Goal: Transaction & Acquisition: Purchase product/service

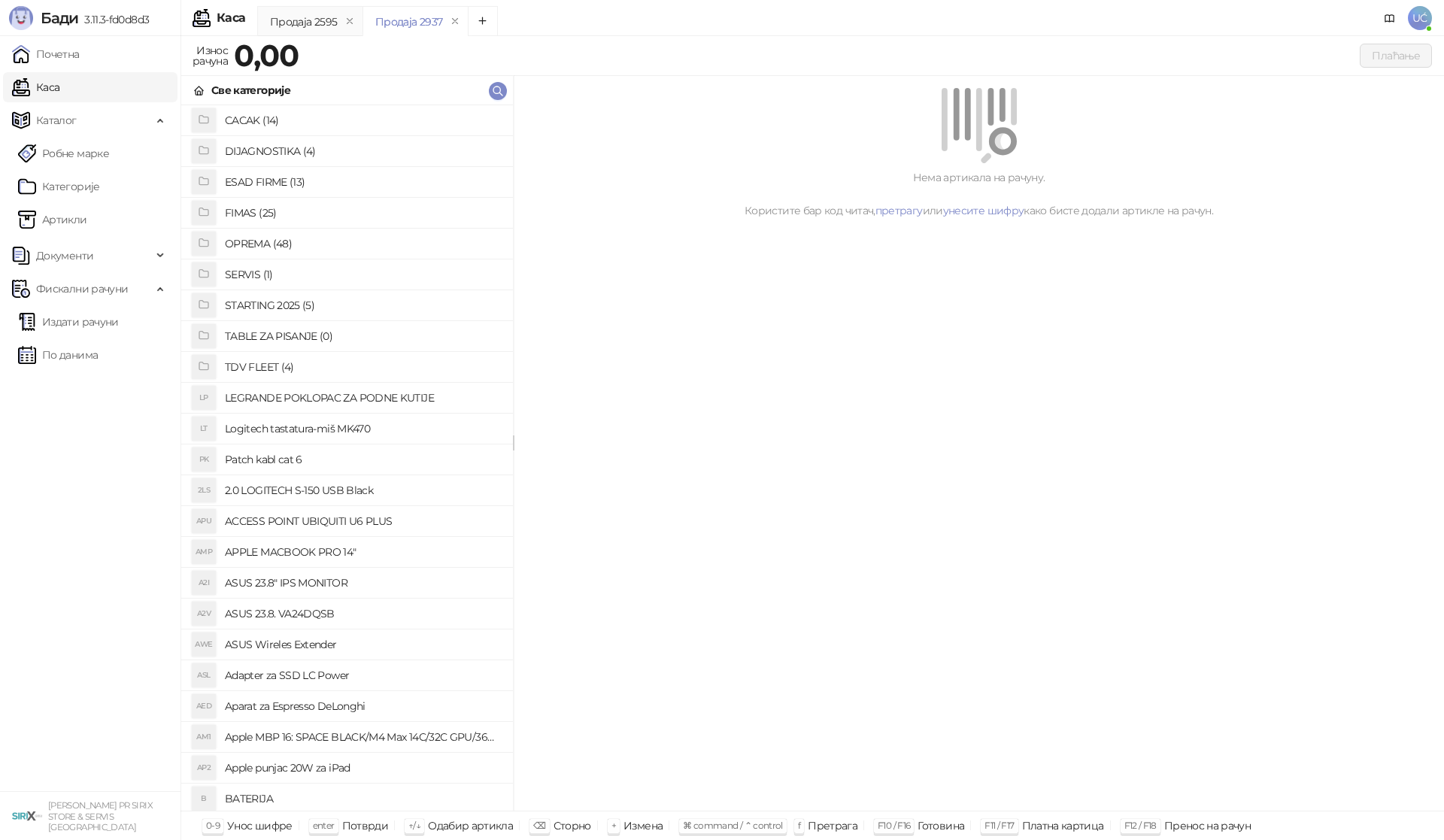
click at [241, 244] on h4 "OPREMA (48)" at bounding box center [362, 243] width 276 height 24
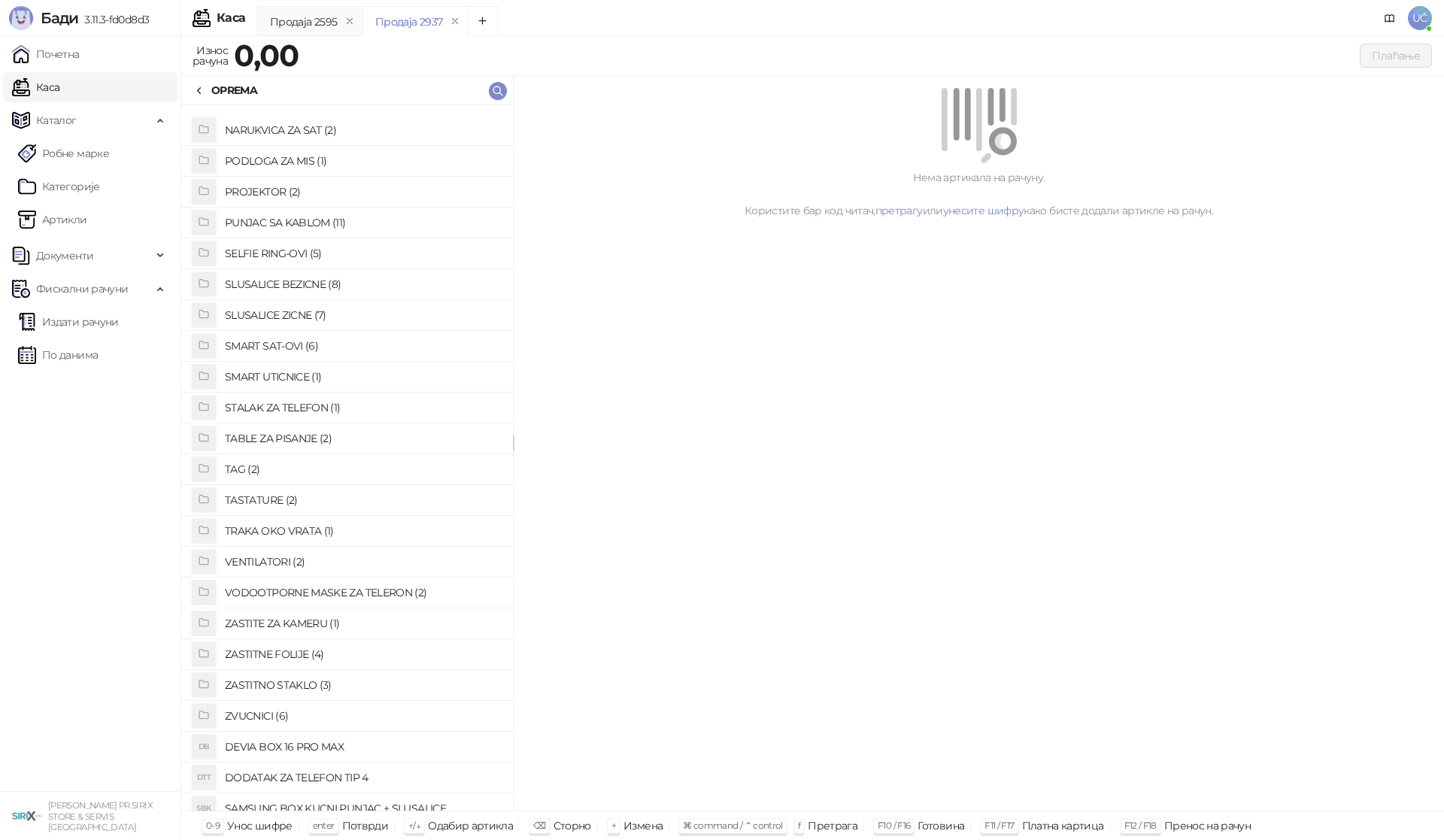
scroll to position [775, 0]
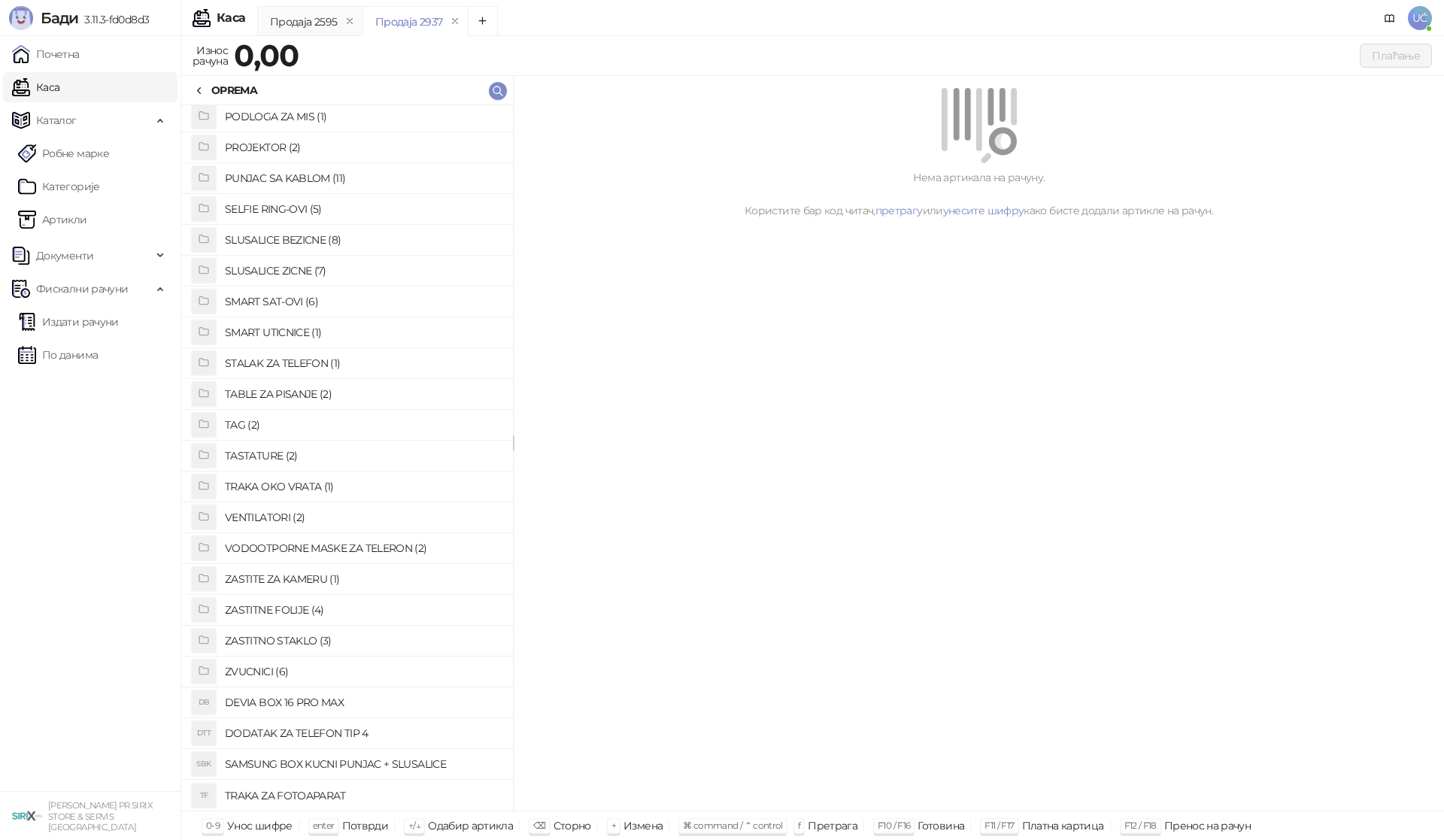
click at [291, 638] on h4 "ZASTITNO STAKLO (3)" at bounding box center [362, 641] width 276 height 24
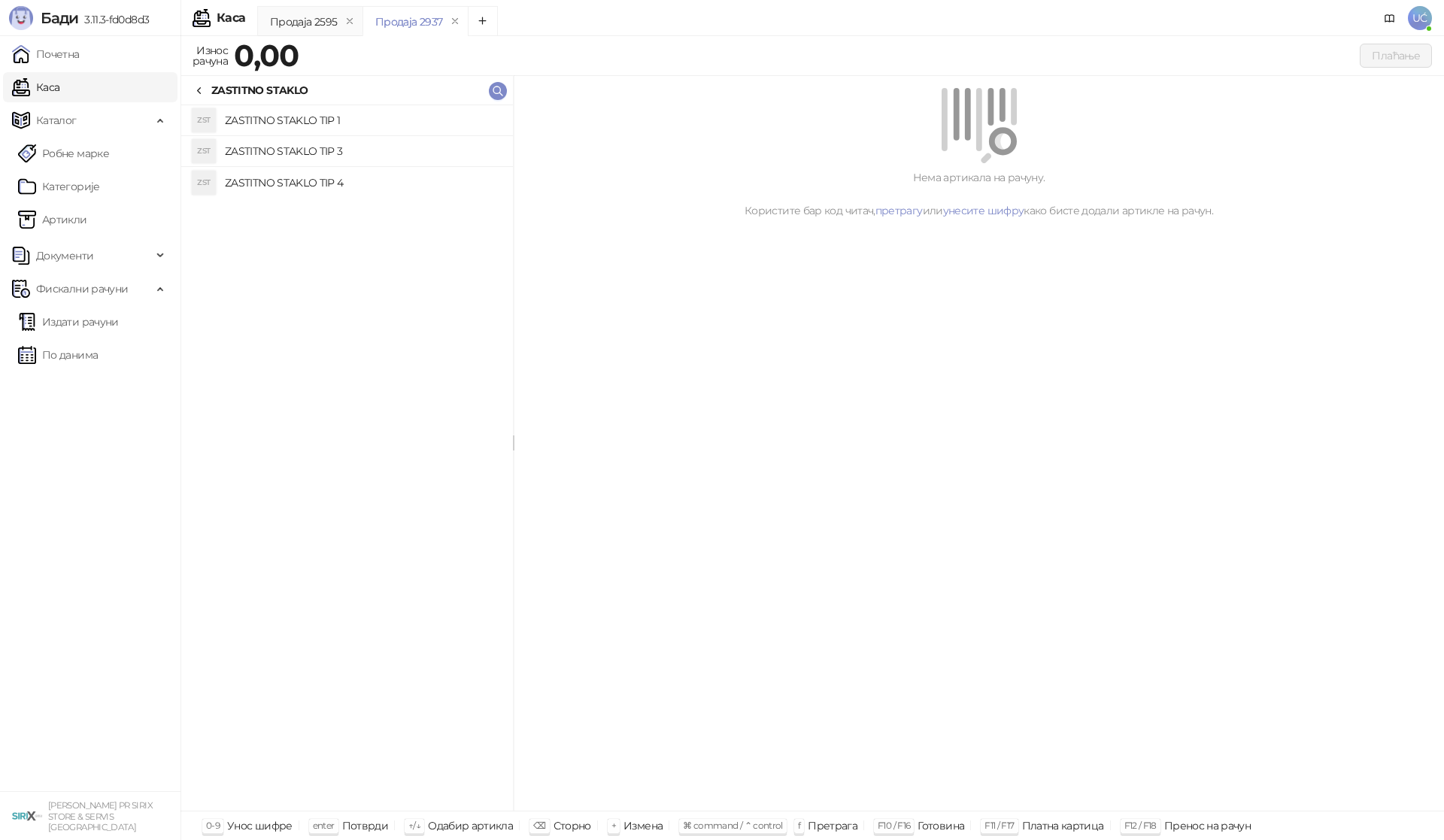
click at [317, 123] on h4 "ZASTITNO STAKLO TIP 1" at bounding box center [362, 120] width 276 height 24
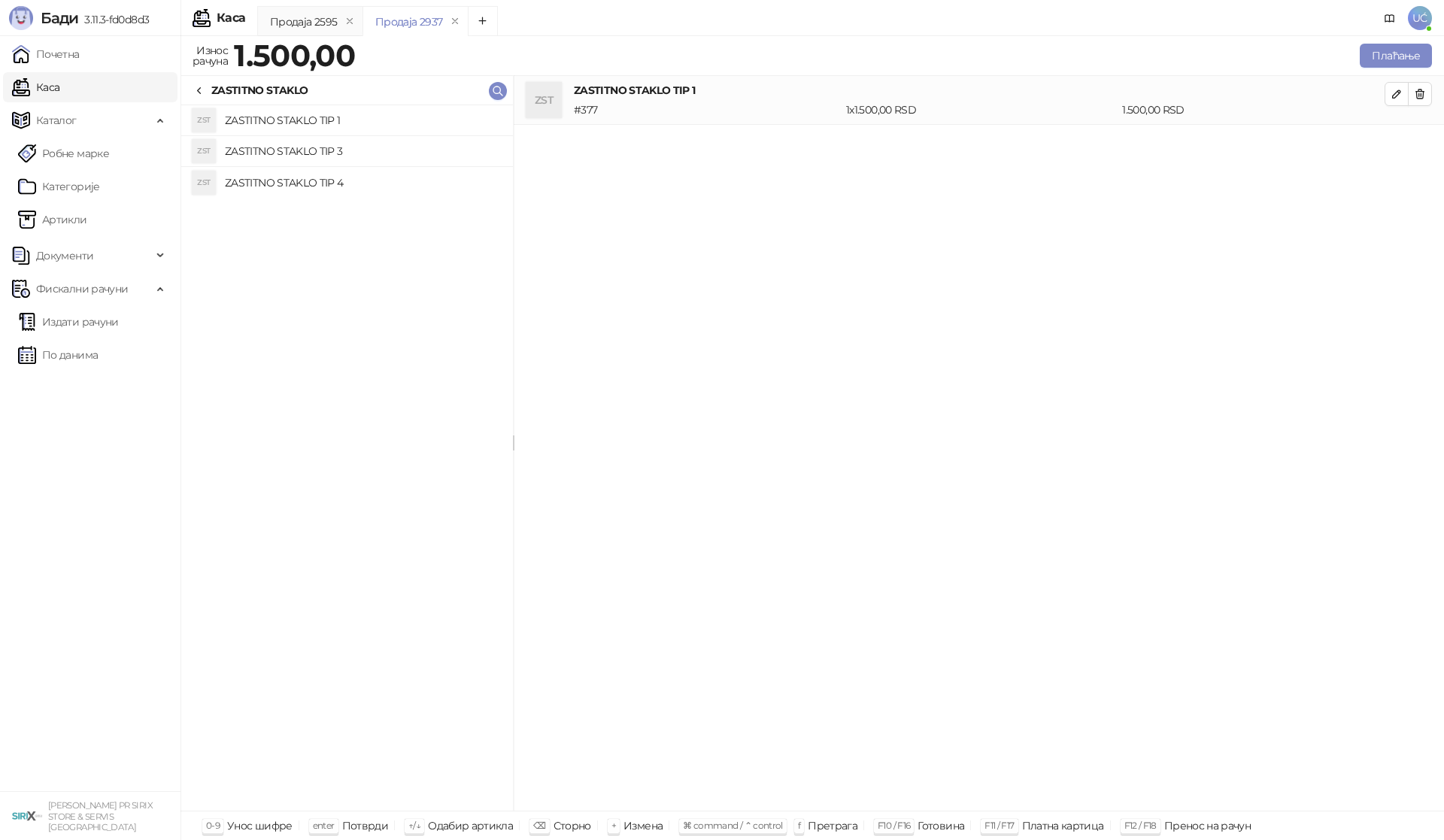
click at [203, 91] on icon at bounding box center [199, 91] width 12 height 12
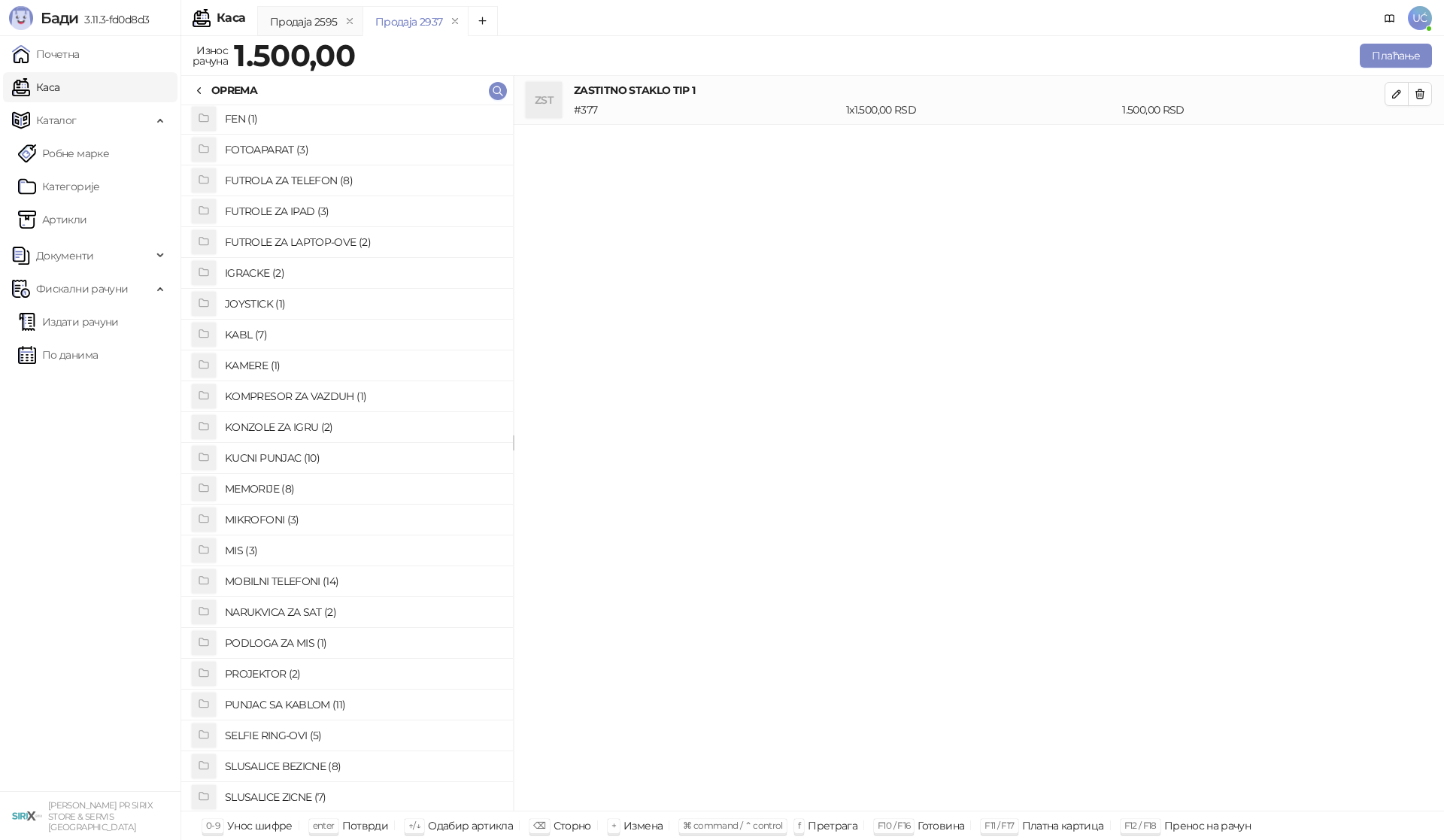
scroll to position [173, 0]
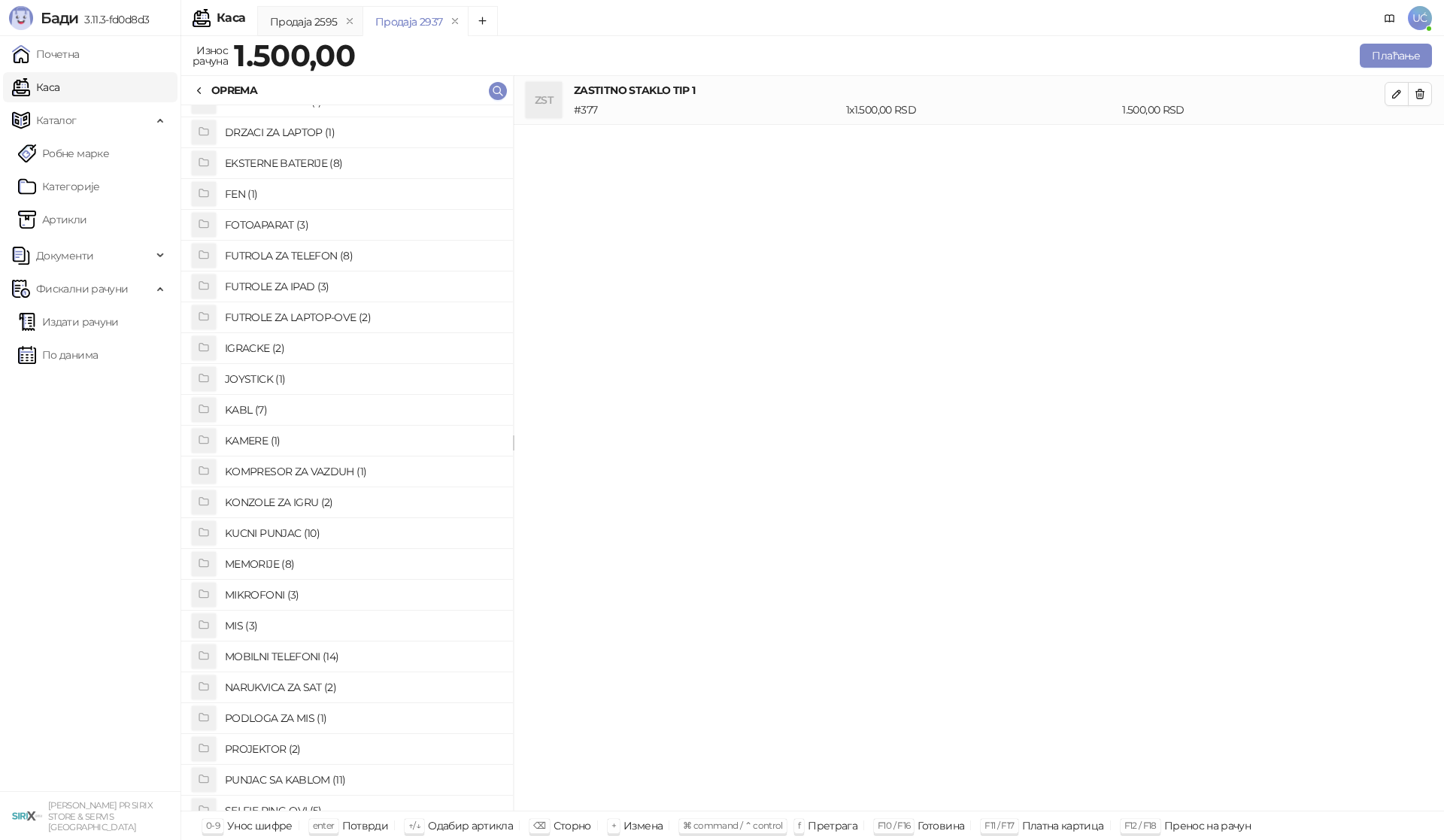
click at [323, 256] on h4 "FUTROLA ZA TELEFON (8)" at bounding box center [362, 255] width 276 height 24
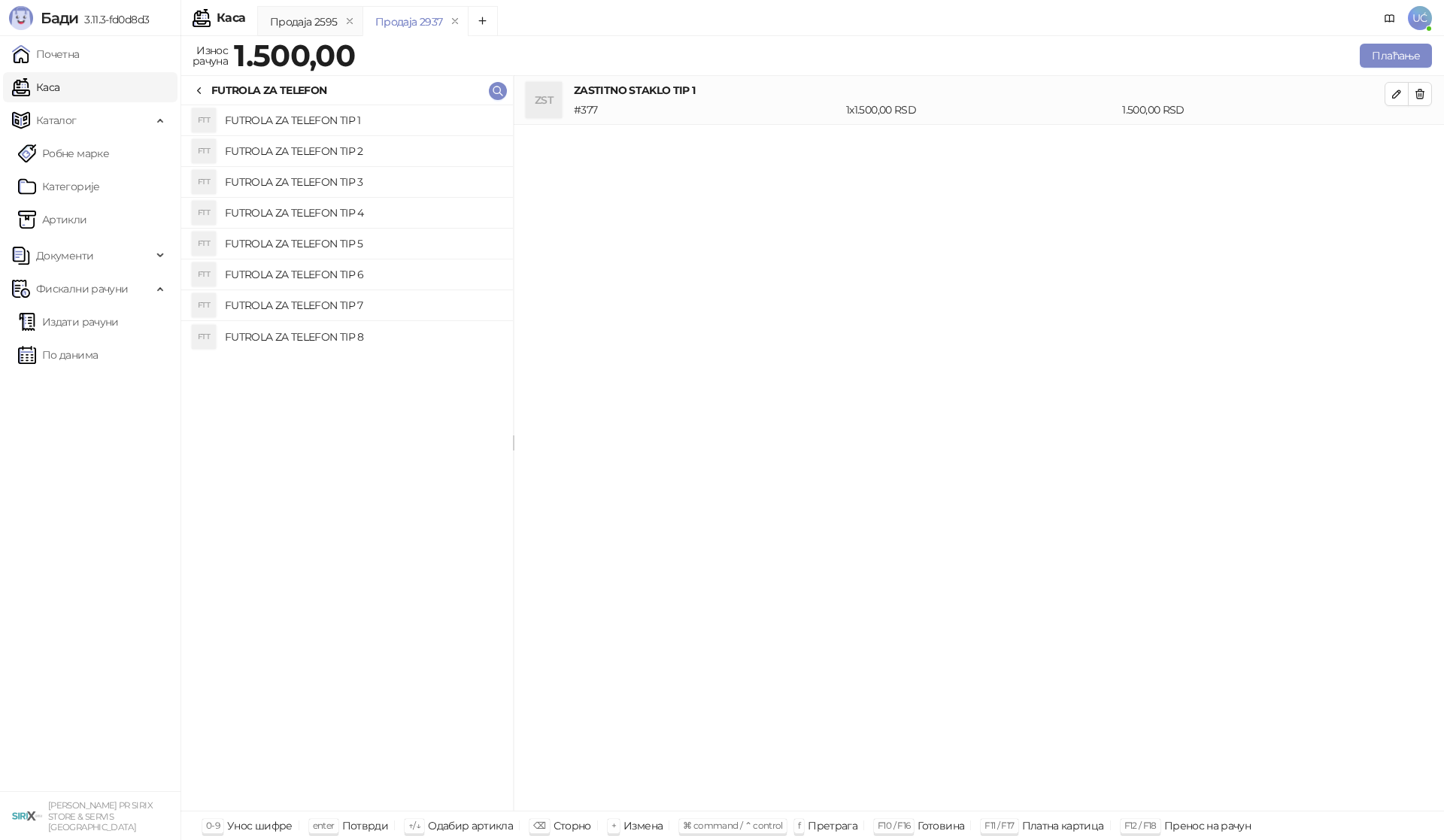
click at [342, 147] on h4 "FUTROLA ZA TELEFON TIP 2" at bounding box center [362, 150] width 276 height 24
click at [1376, 55] on button "Плаћање" at bounding box center [1396, 56] width 72 height 24
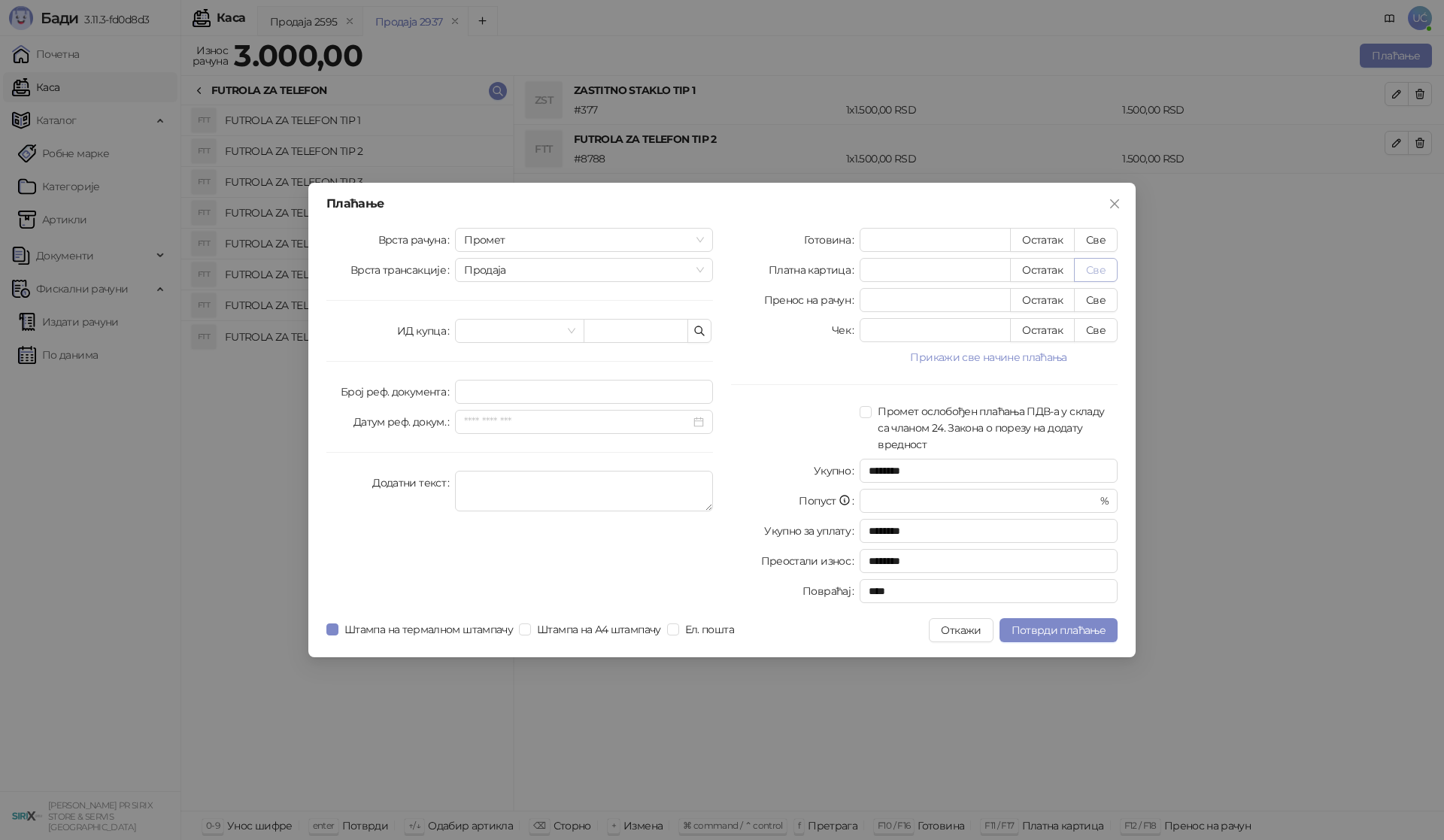
click at [1097, 268] on button "Све" at bounding box center [1096, 270] width 44 height 24
type input "****"
drag, startPoint x: 1050, startPoint y: 629, endPoint x: 1081, endPoint y: 616, distance: 33.6
click at [1051, 631] on span "Потврди плаћање" at bounding box center [1059, 630] width 94 height 14
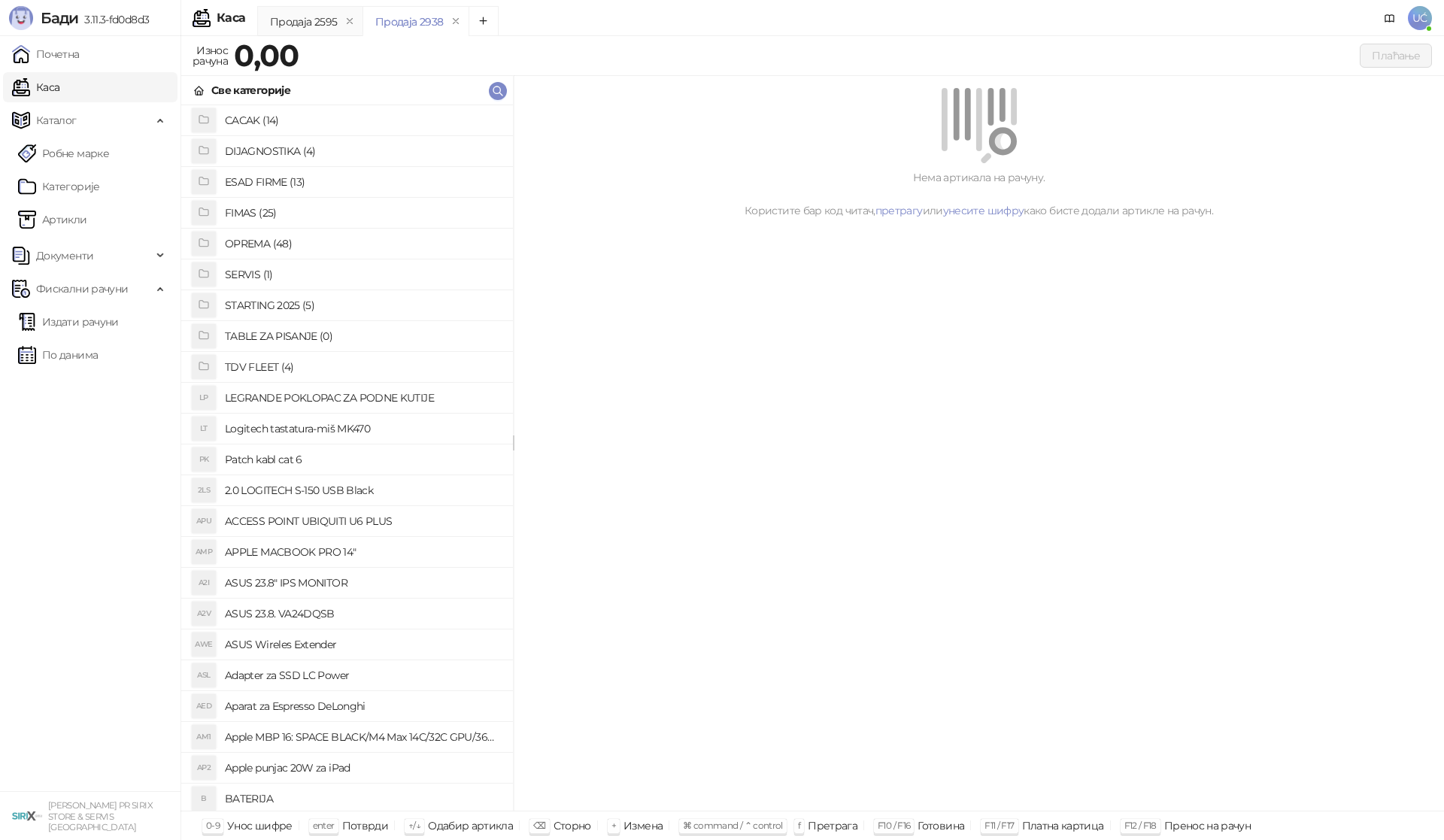
click at [281, 245] on h4 "OPREMA (48)" at bounding box center [362, 243] width 276 height 24
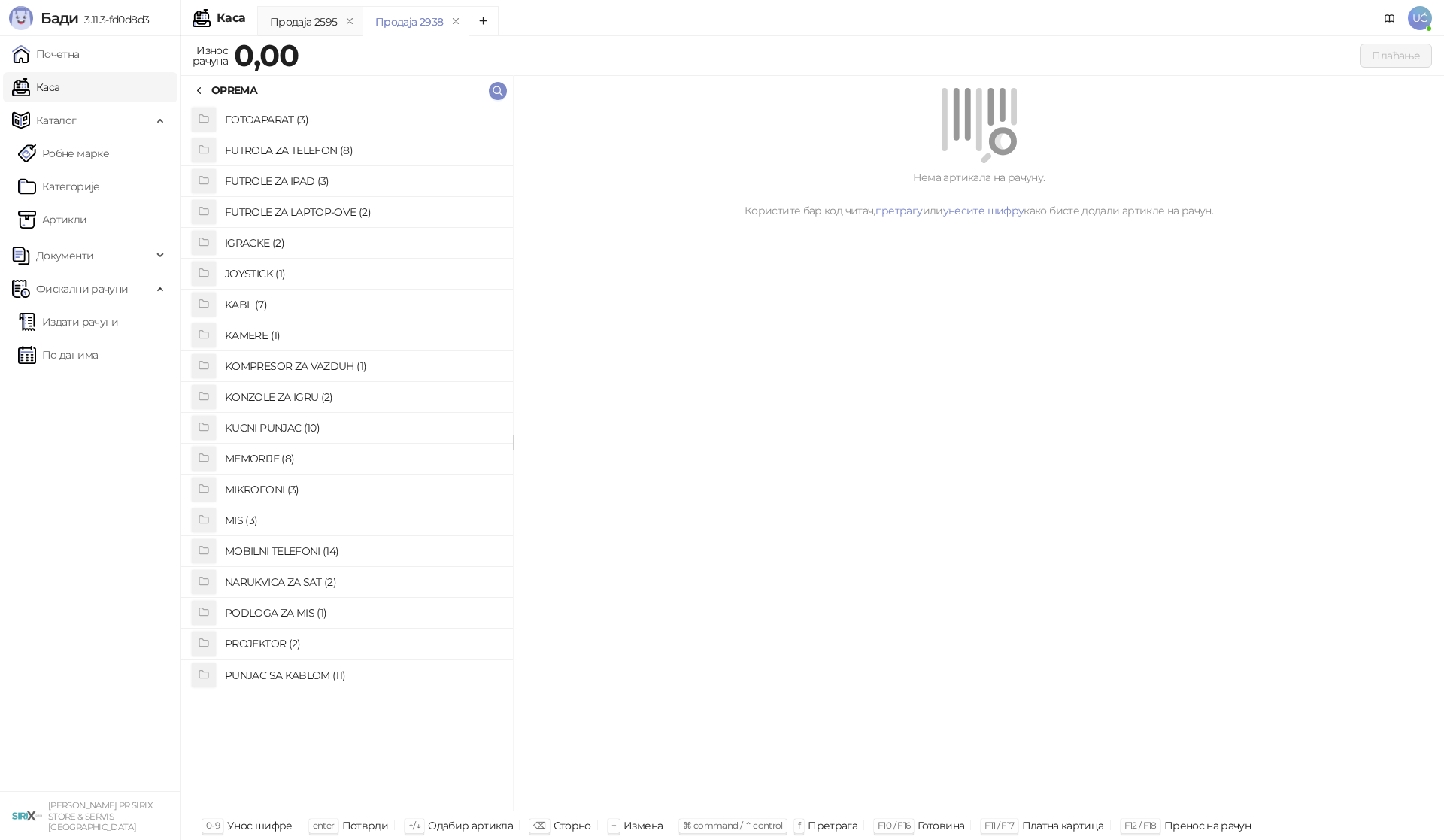
scroll to position [75, 0]
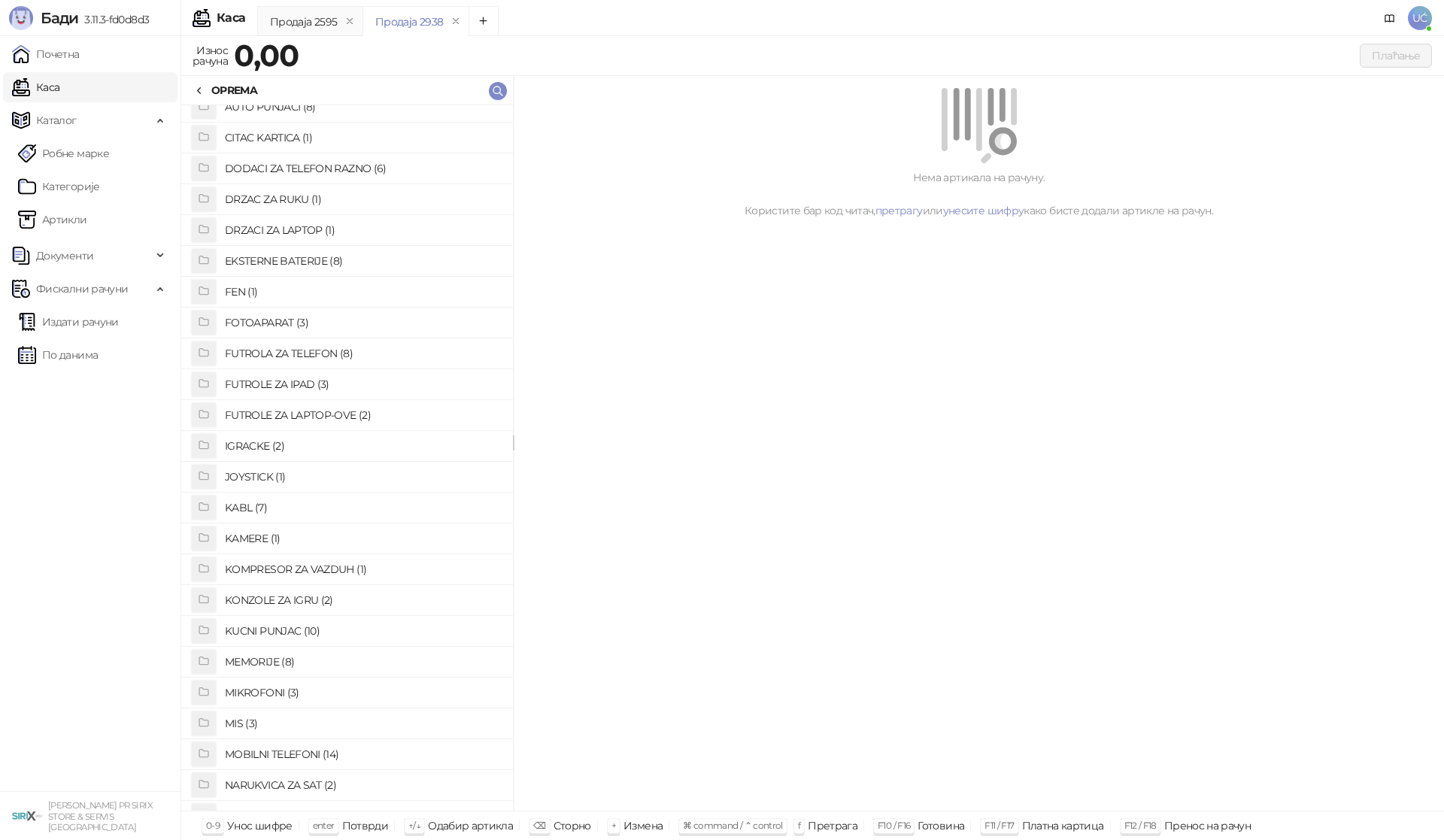
click at [306, 347] on h4 "FUTROLA ZA TELEFON (8)" at bounding box center [362, 354] width 276 height 24
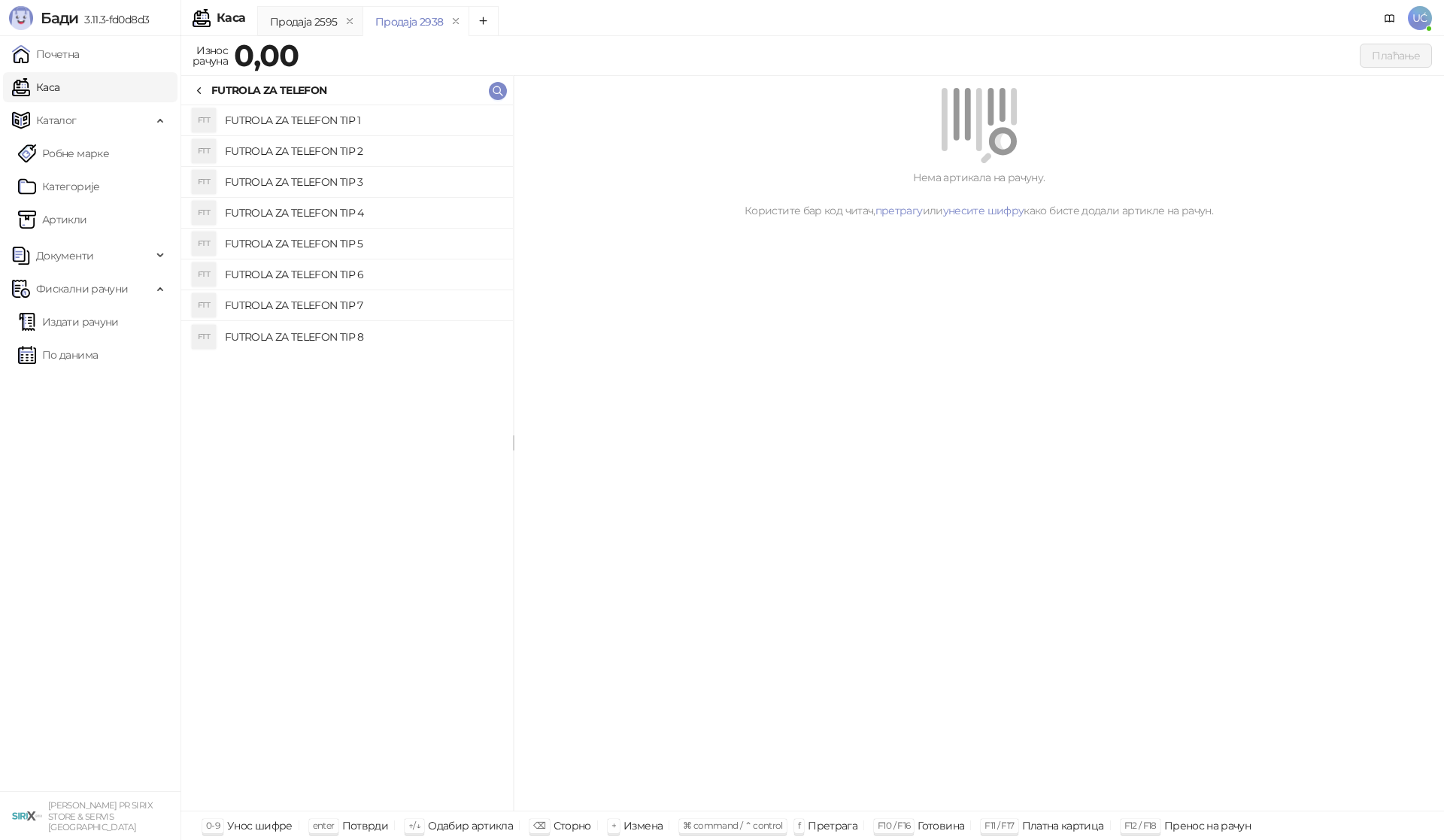
click at [330, 119] on h4 "FUTROLA ZA TELEFON TIP 1" at bounding box center [362, 120] width 276 height 24
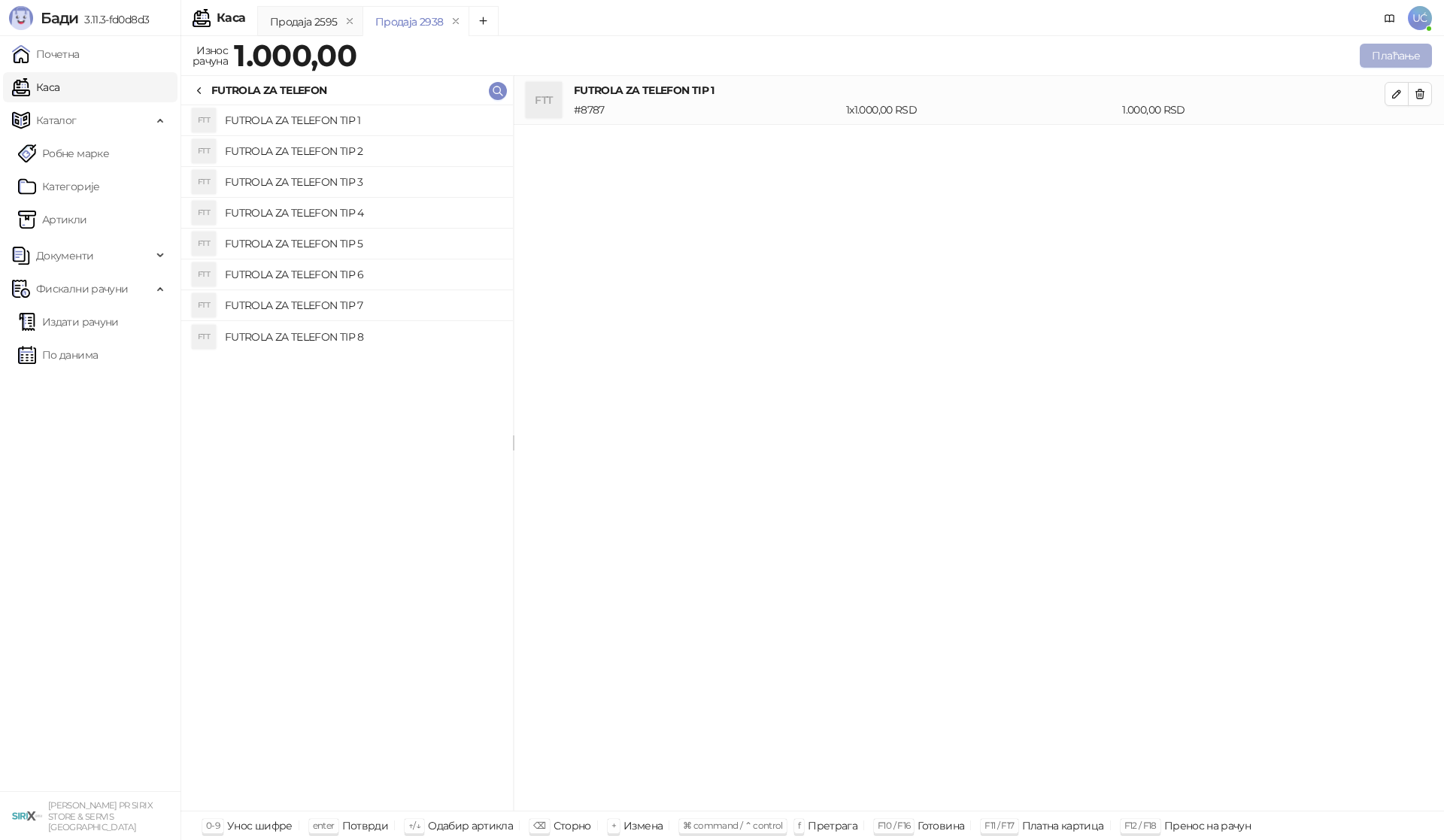
click at [1402, 55] on button "Плаћање" at bounding box center [1396, 56] width 72 height 24
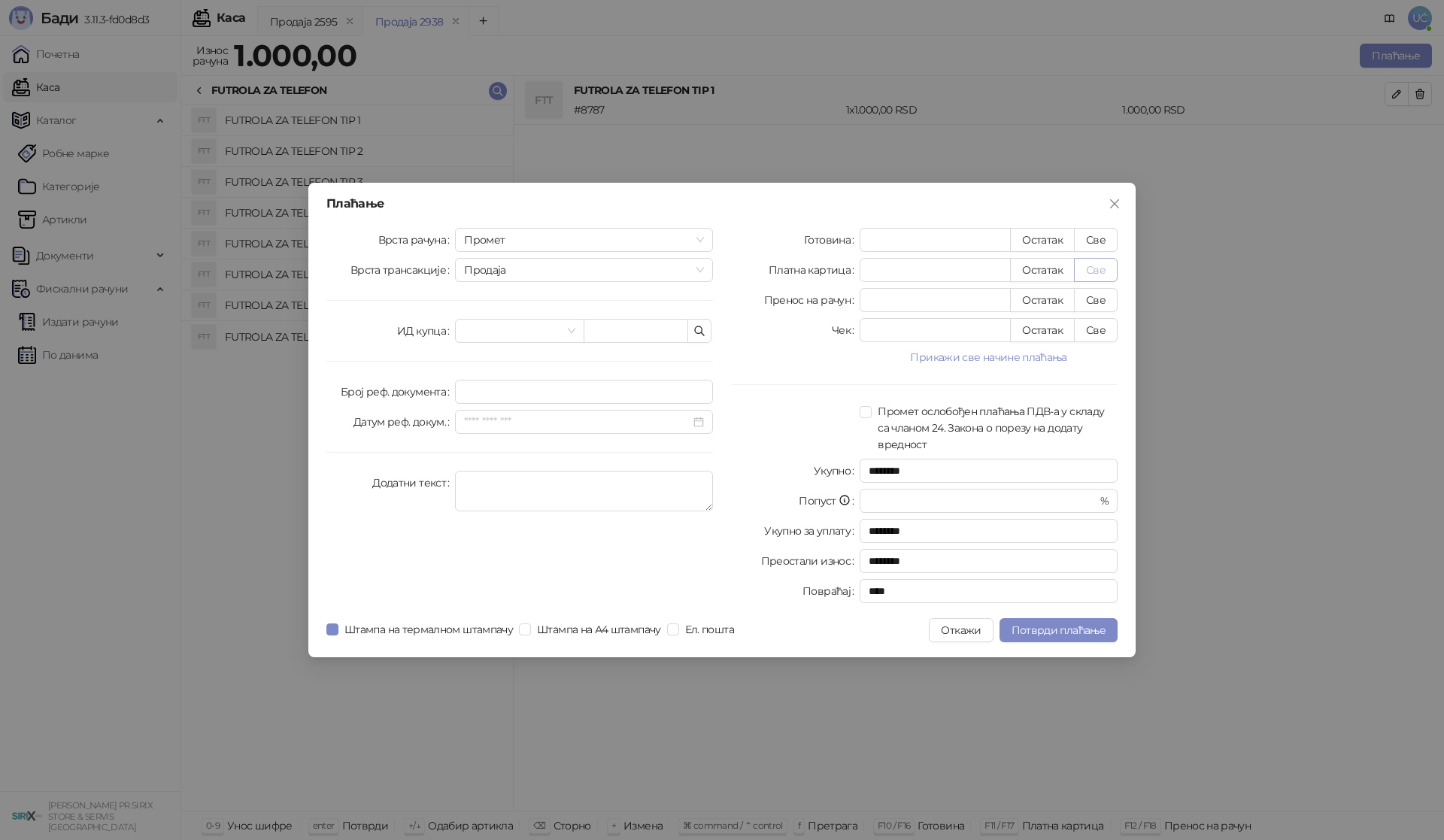
click at [1100, 272] on button "Све" at bounding box center [1096, 270] width 44 height 24
type input "****"
click at [1051, 629] on span "Потврди плаћање" at bounding box center [1059, 630] width 94 height 14
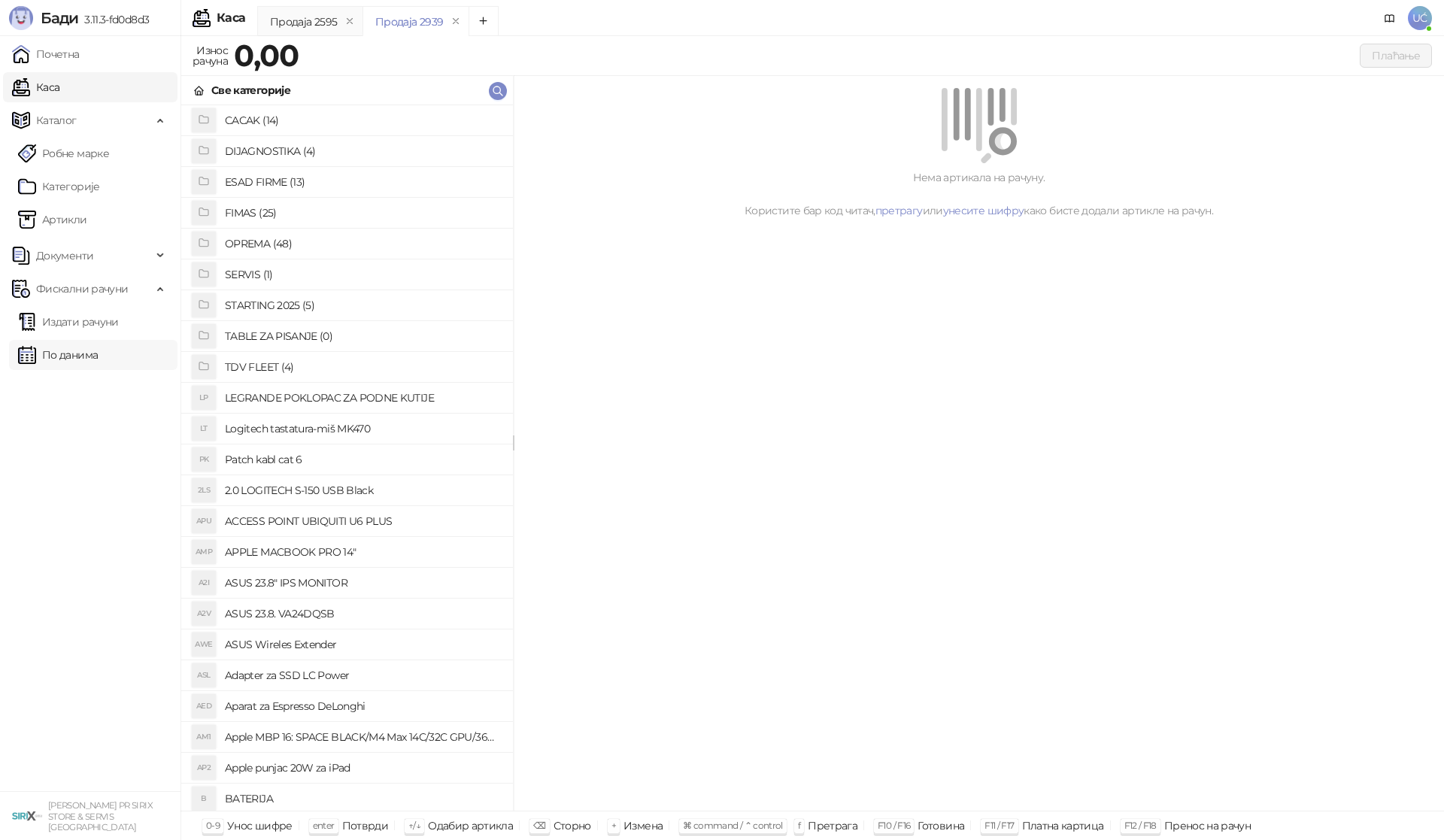
click at [58, 355] on link "По данима" at bounding box center [58, 355] width 80 height 30
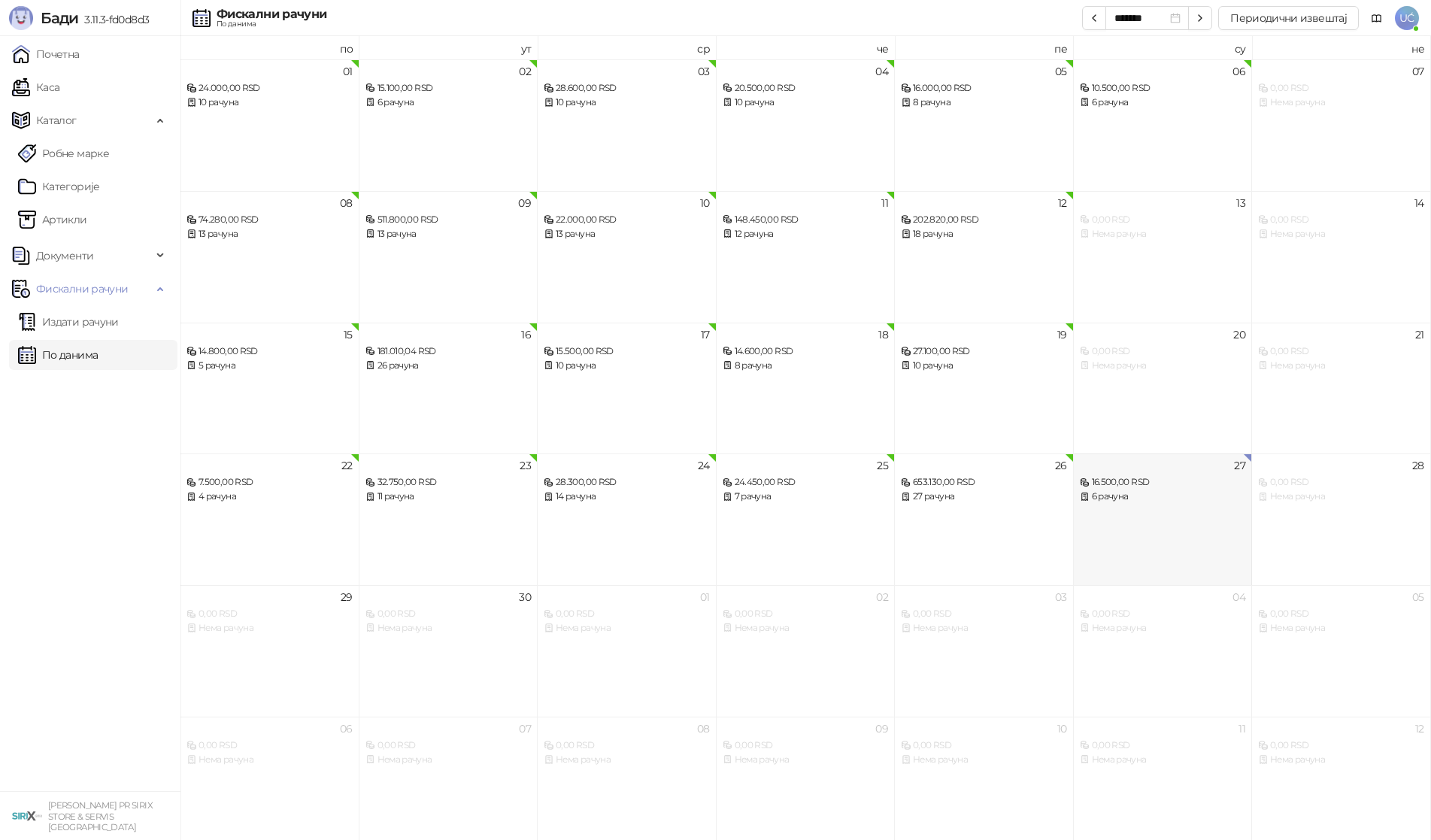
click at [1205, 515] on div "27 16.500,00 RSD 6 рачуна" at bounding box center [1163, 519] width 179 height 132
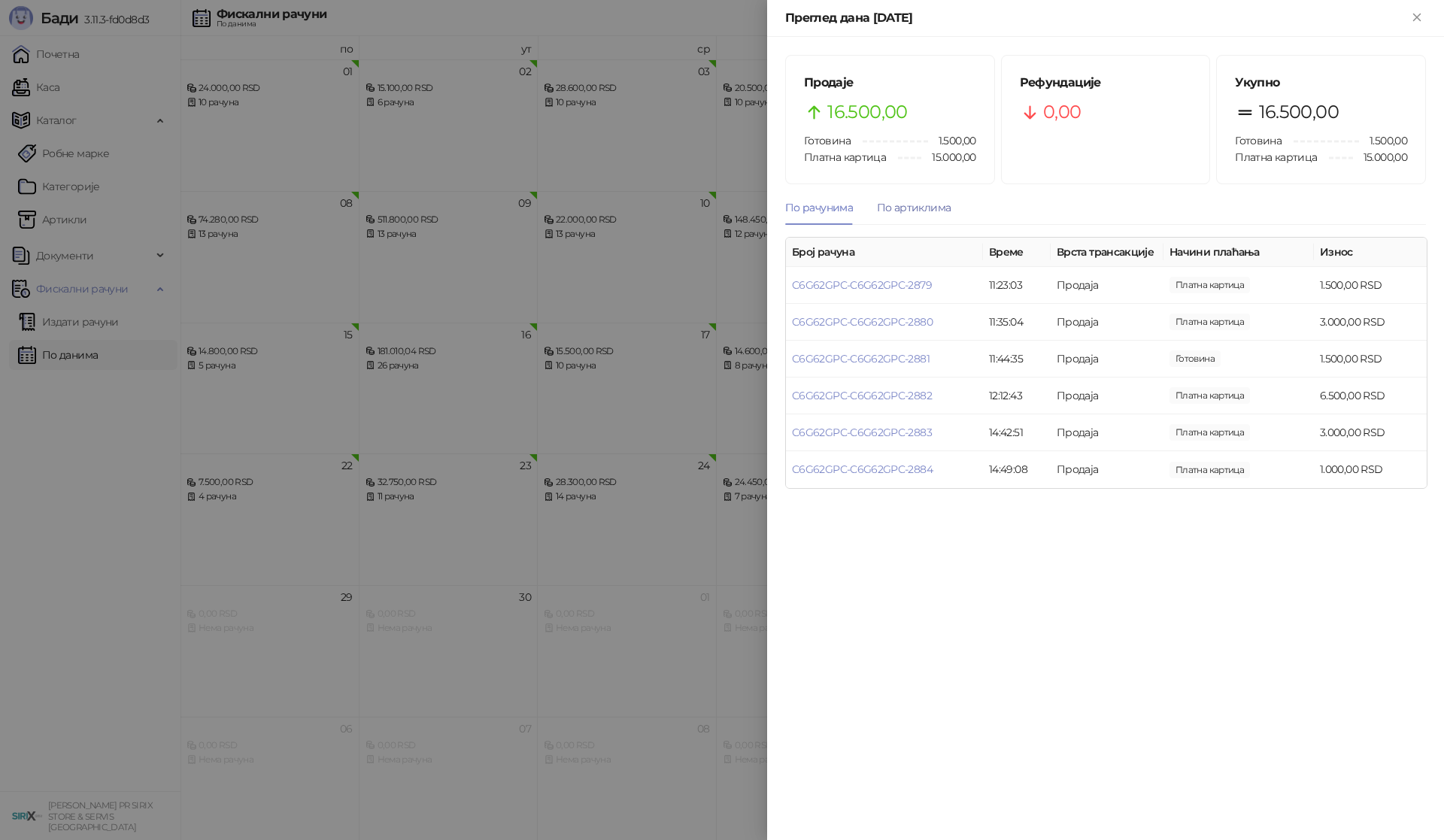
click at [905, 208] on div "По артиклима" at bounding box center [913, 207] width 73 height 17
